Goal: Task Accomplishment & Management: Manage account settings

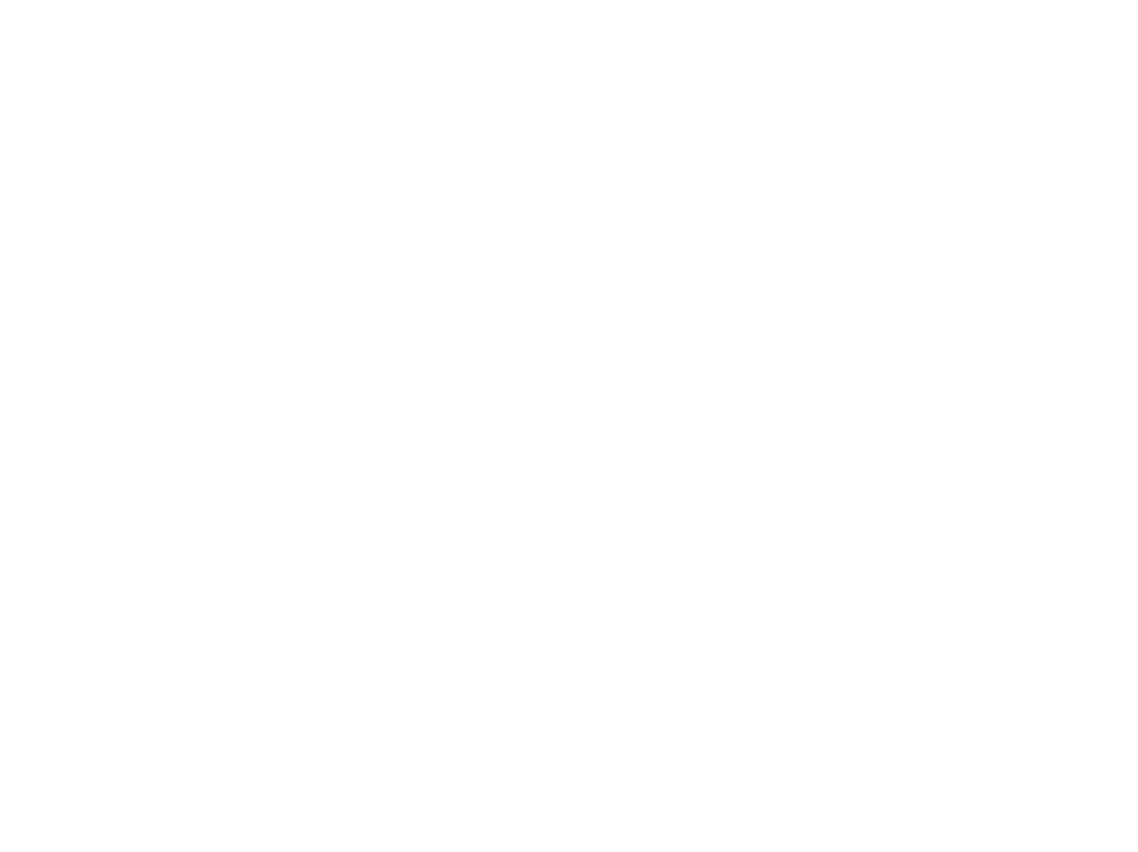
type input "**********"
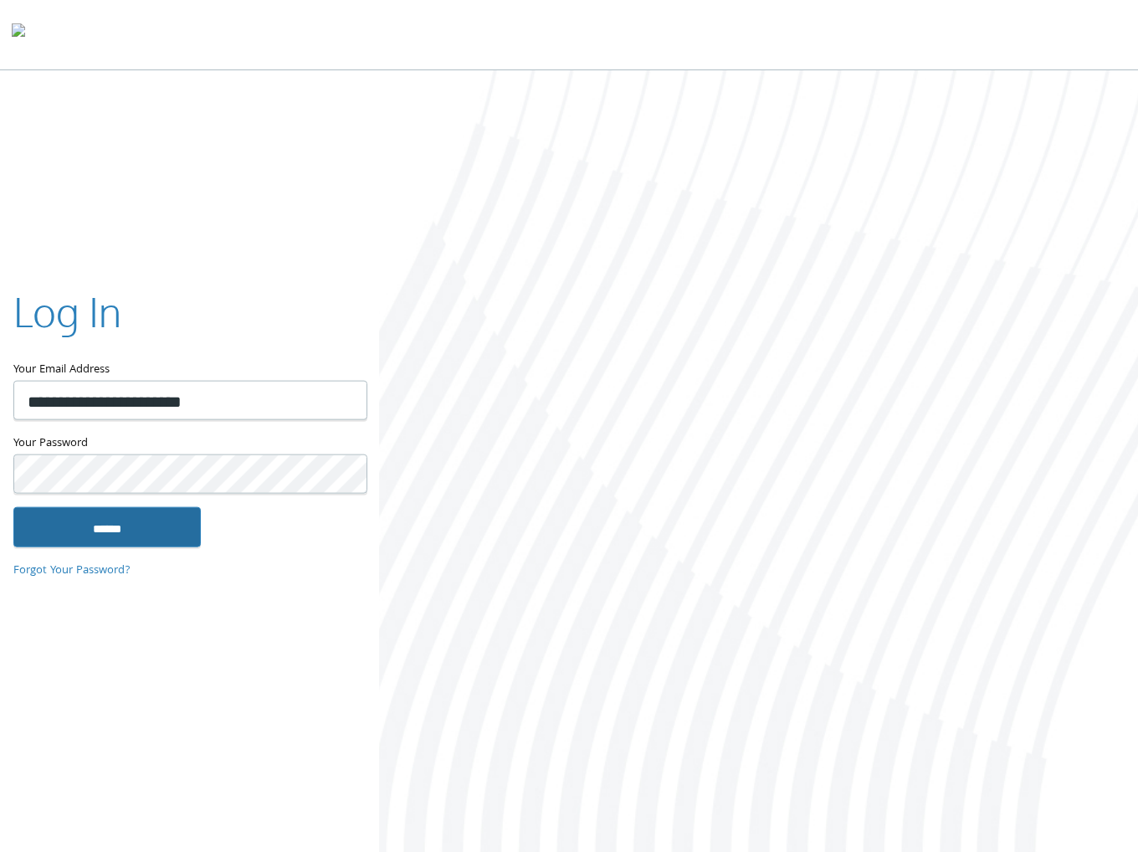
click at [137, 522] on input "******" at bounding box center [106, 526] width 187 height 40
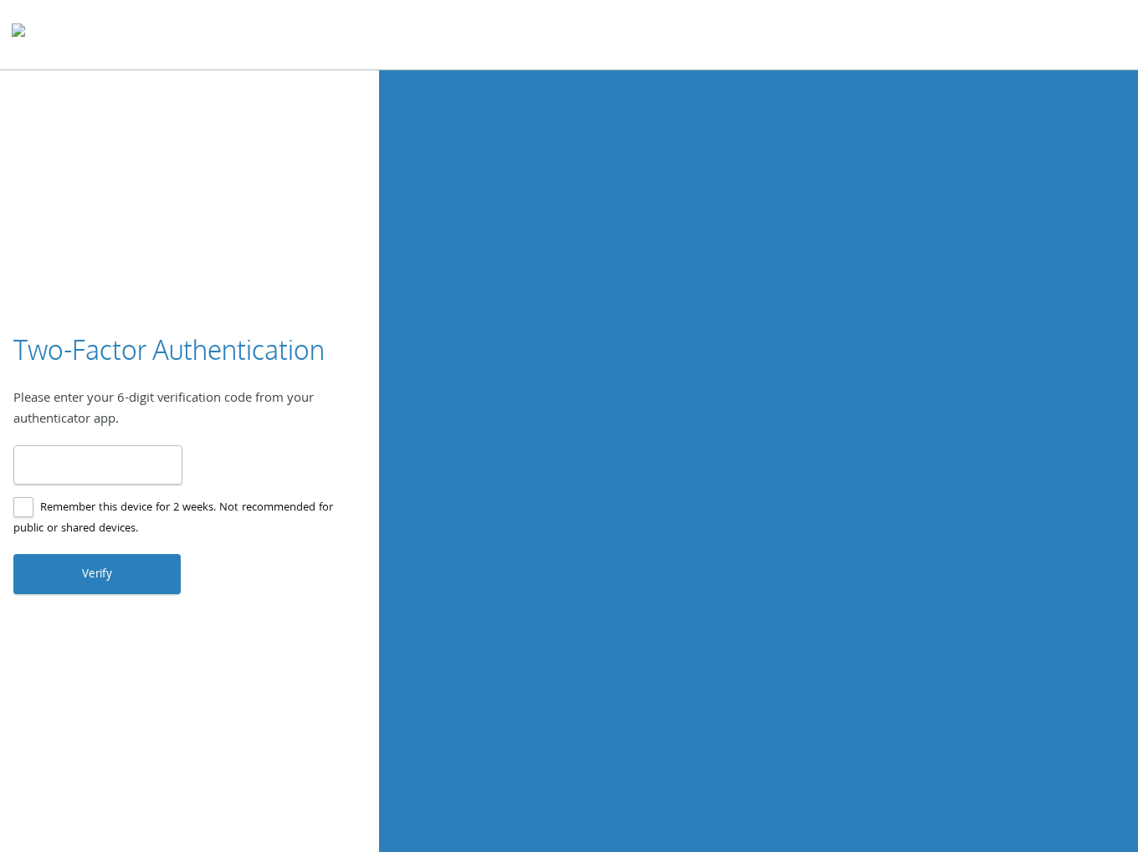
type input "******"
